Goal: Transaction & Acquisition: Purchase product/service

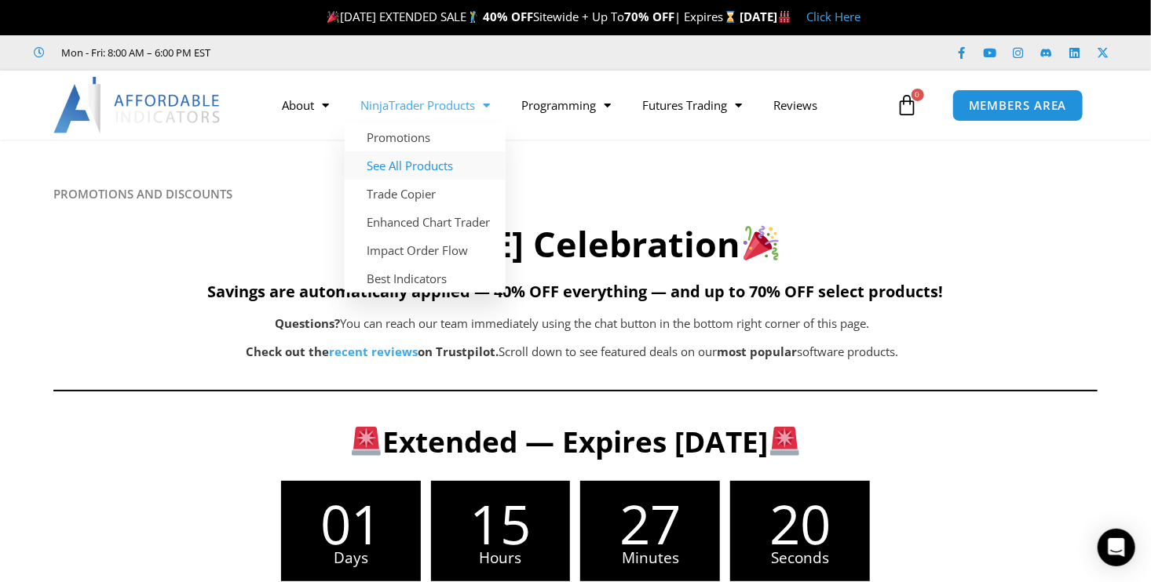
click at [443, 164] on link "See All Products" at bounding box center [425, 165] width 161 height 28
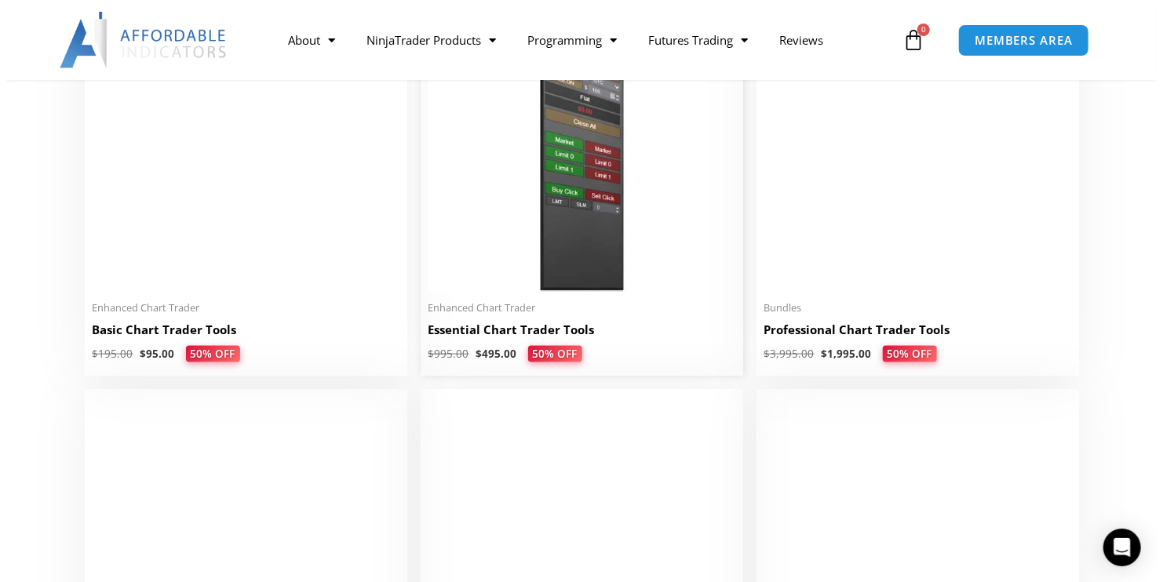
scroll to position [785, 0]
